Goal: Go to known website: Access a specific website the user already knows

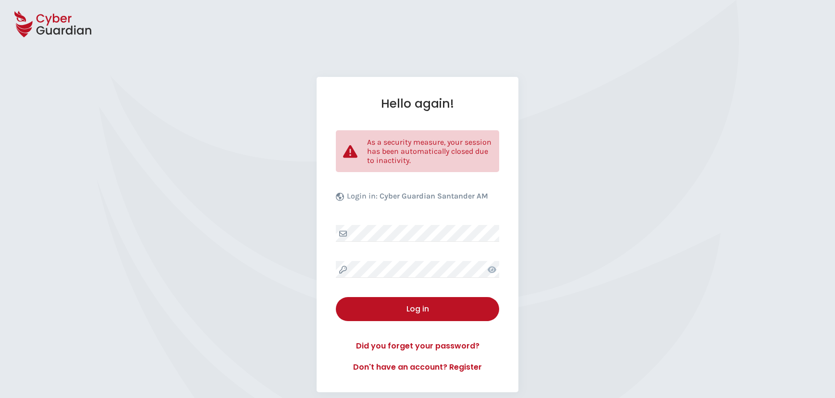
select select "English"
